Goal: Task Accomplishment & Management: Use online tool/utility

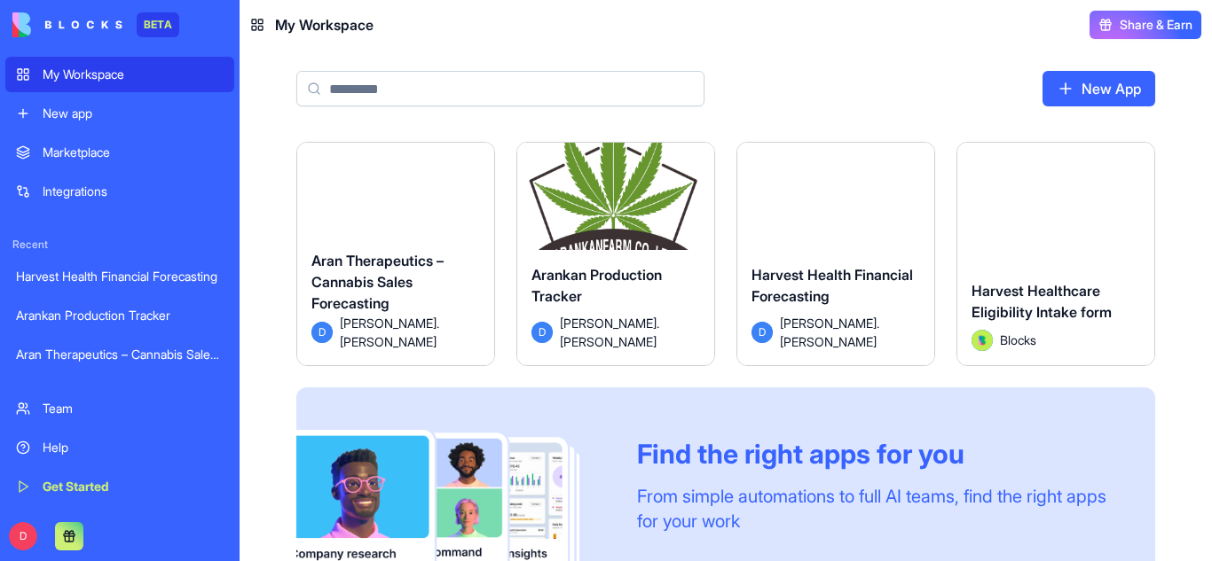
click at [590, 246] on div "Launch" at bounding box center [615, 204] width 197 height 123
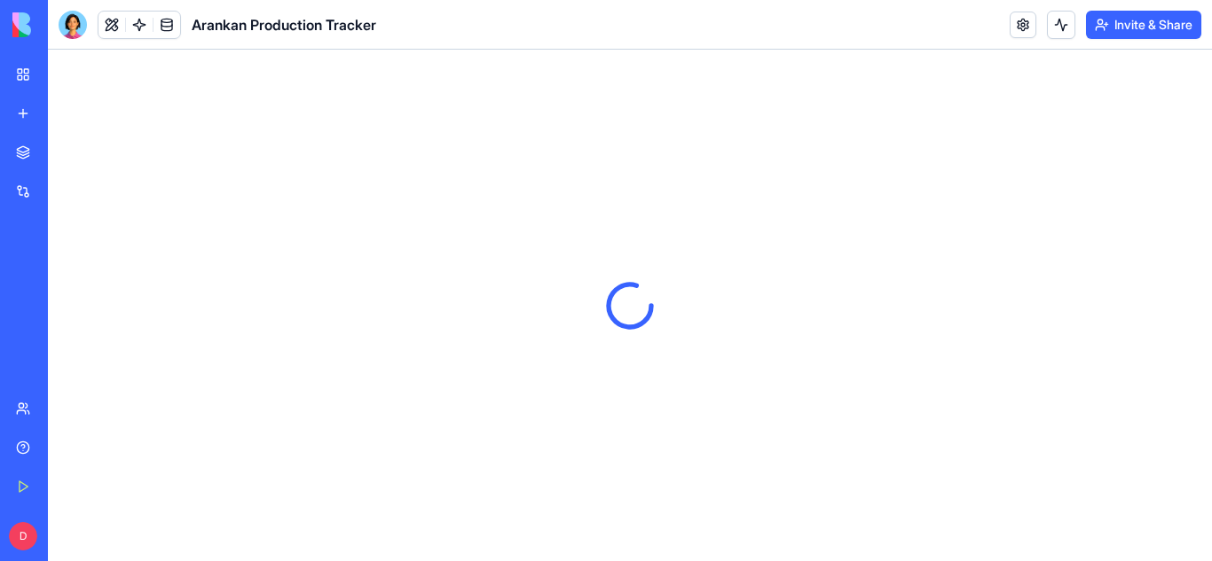
click at [590, 246] on div at bounding box center [630, 306] width 1164 height 512
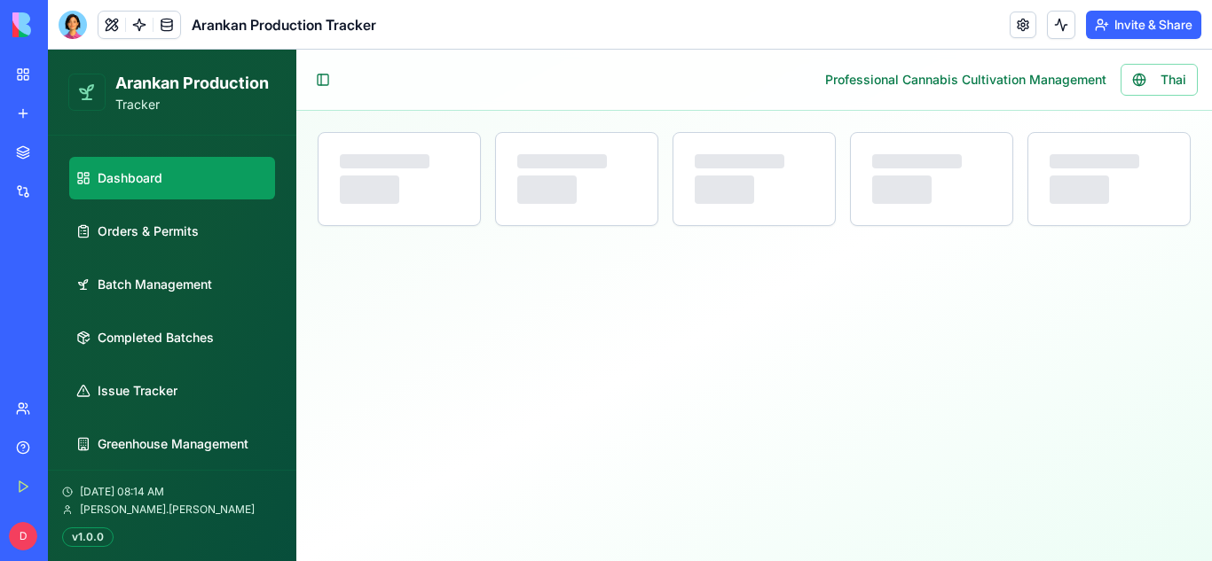
select select "**"
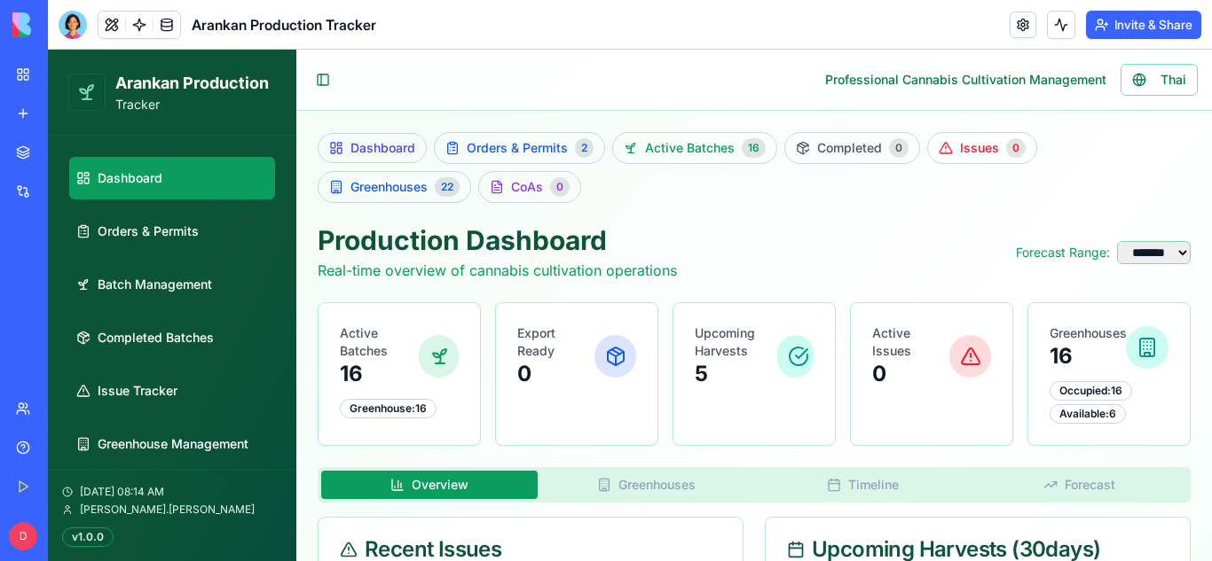
click at [154, 253] on ul "Dashboard Orders & Permits Batch Management Completed Batches Issue Tracker Gre…" at bounding box center [172, 338] width 206 height 362
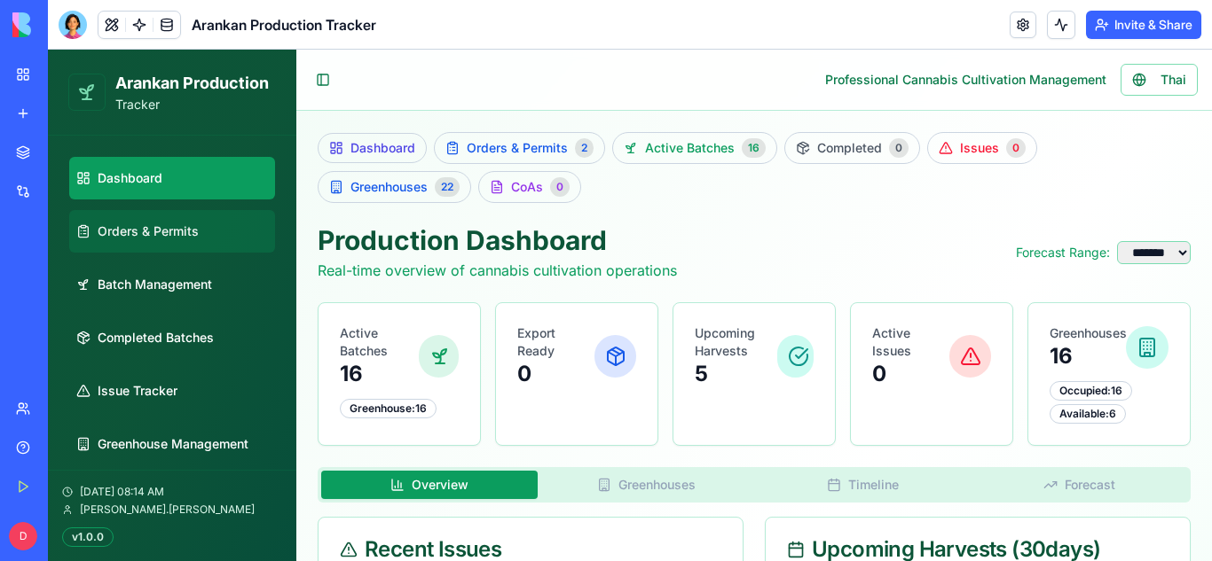
click at [145, 230] on span "Orders & Permits" at bounding box center [148, 232] width 101 height 18
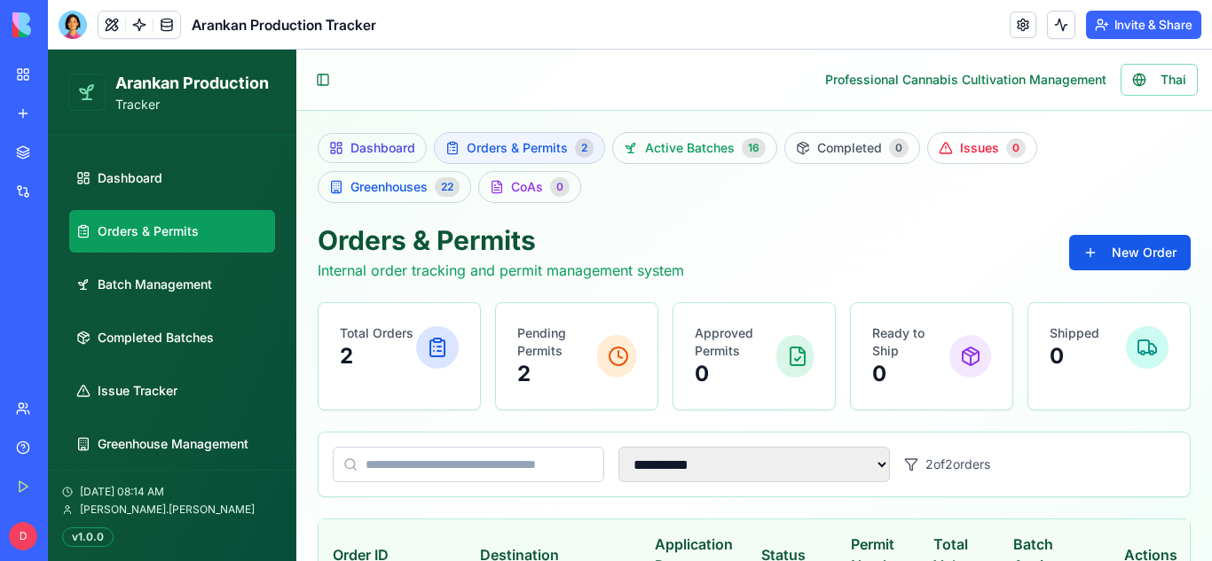
click at [544, 142] on span "Orders & Permits" at bounding box center [517, 148] width 101 height 18
click at [701, 249] on div "Orders & Permits Internal order tracking and permit management system New Order" at bounding box center [754, 252] width 873 height 57
